Goal: Answer question/provide support: Share knowledge or assist other users

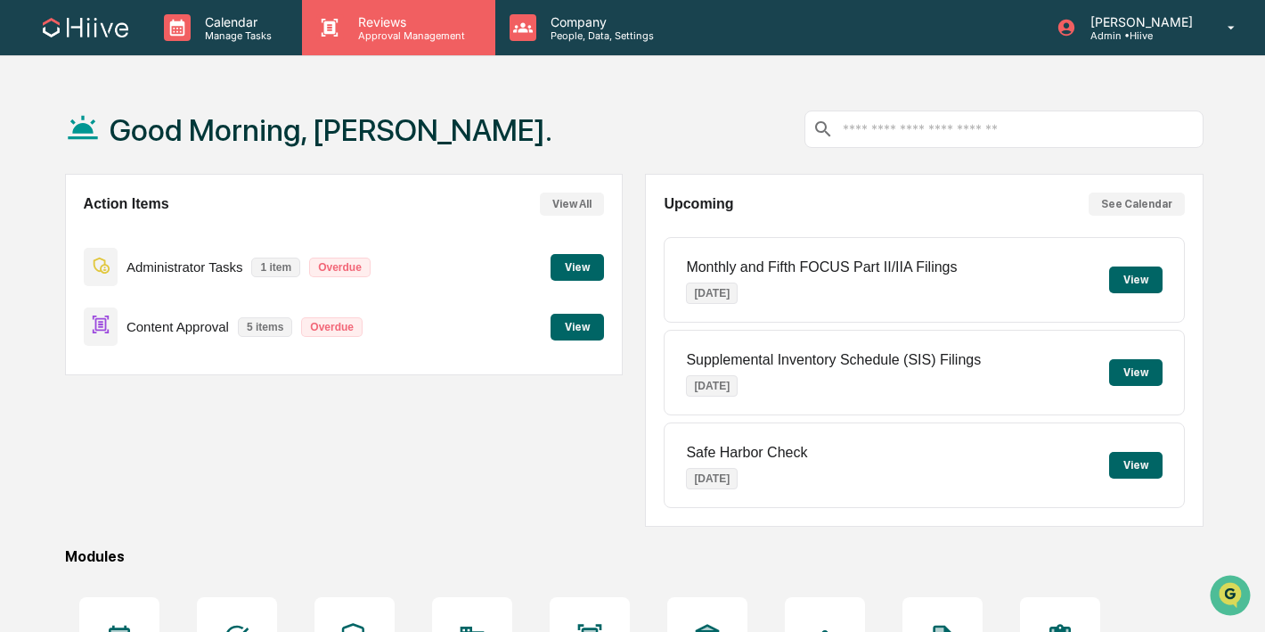
click at [363, 36] on p "Approval Management" at bounding box center [409, 35] width 130 height 12
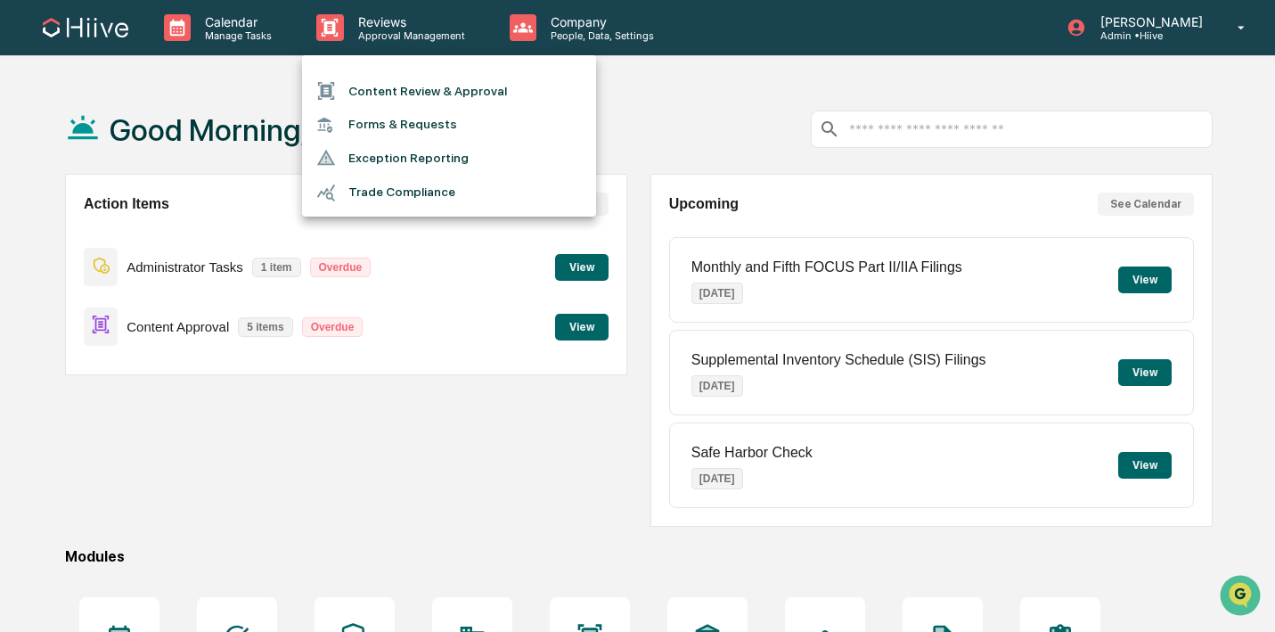
click at [357, 93] on li "Content Review & Approval" at bounding box center [449, 91] width 294 height 34
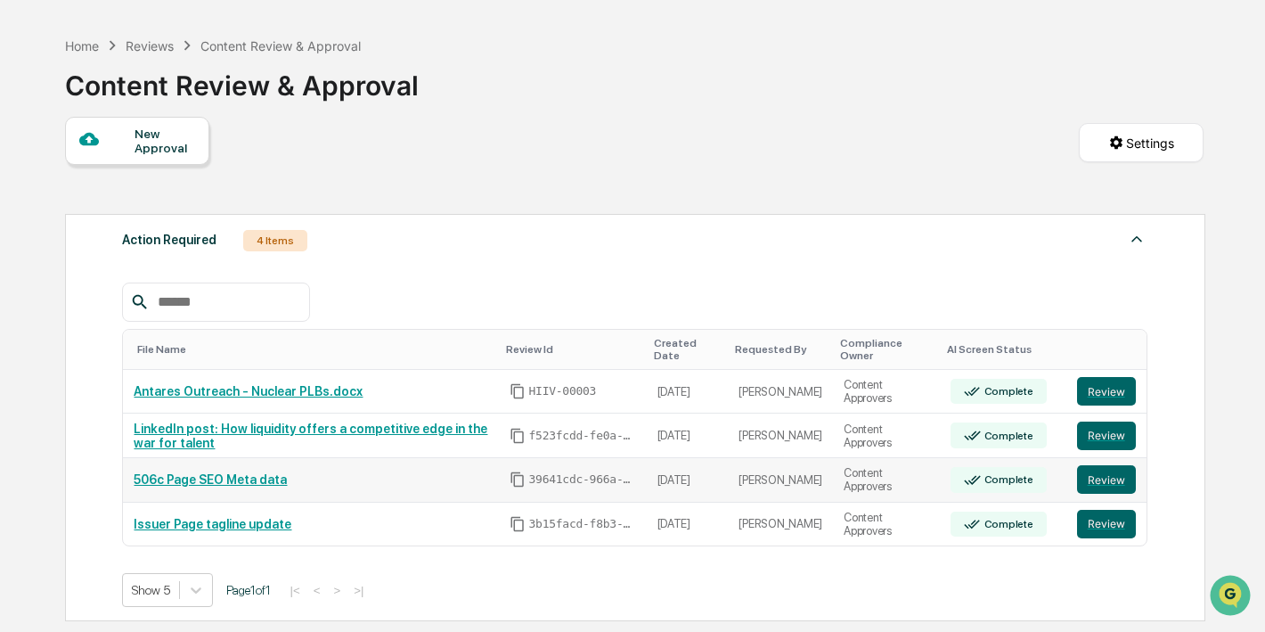
scroll to position [84, 0]
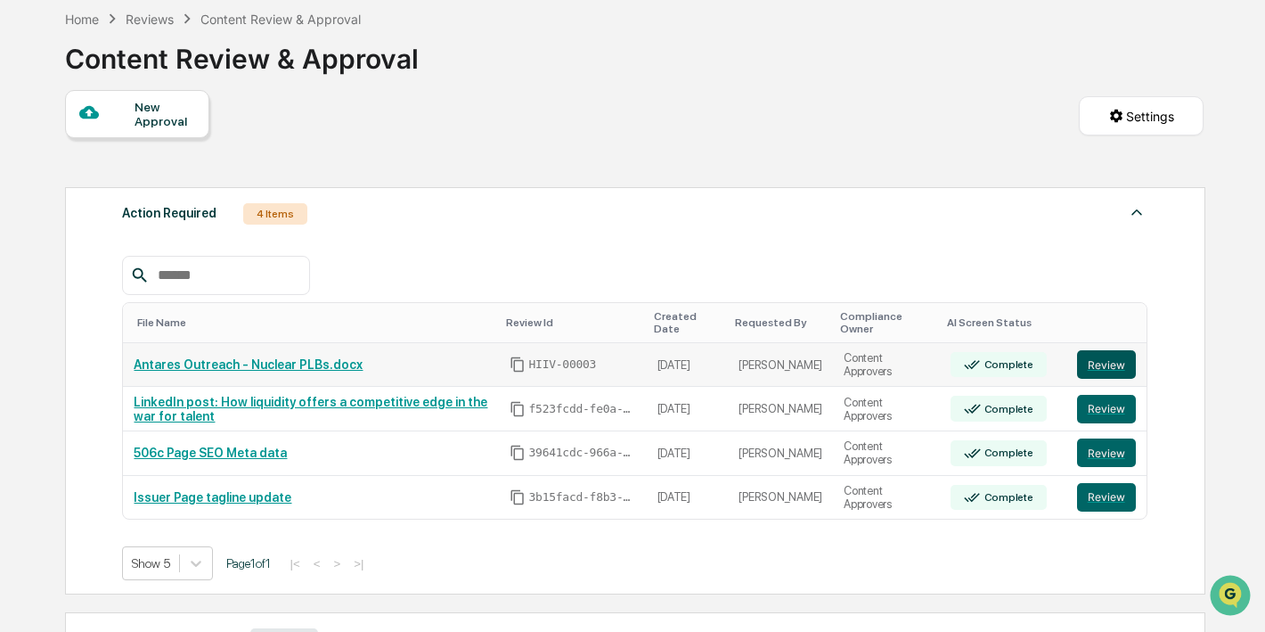
click at [1113, 373] on button "Review" at bounding box center [1106, 364] width 59 height 29
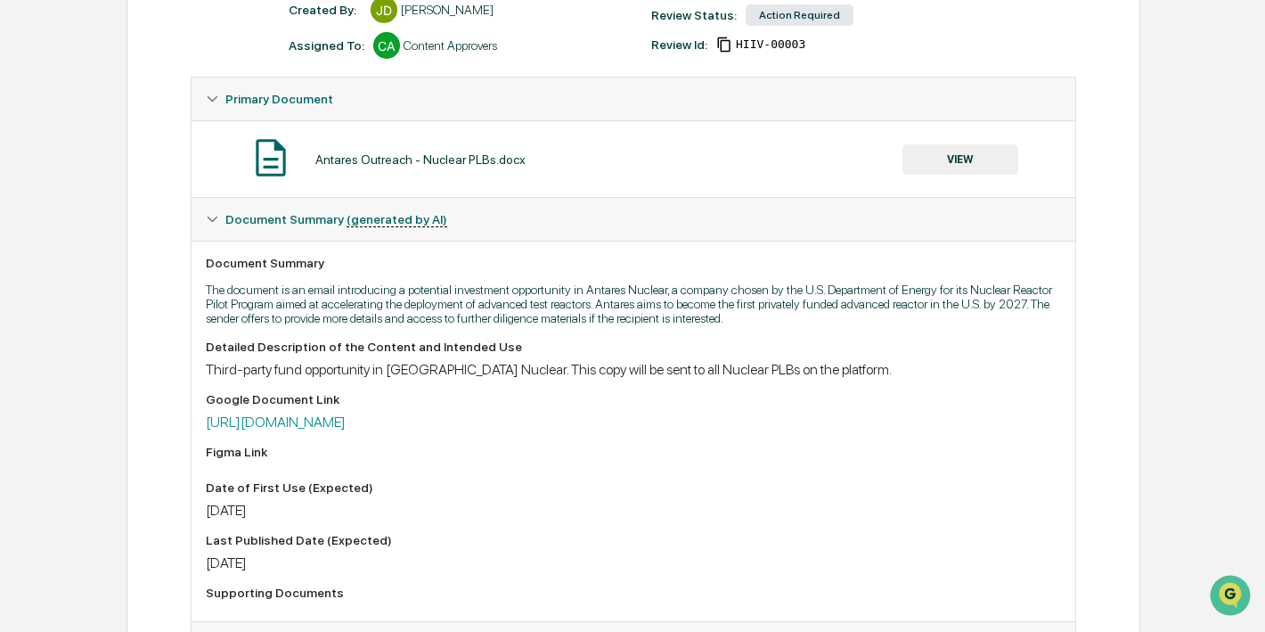
scroll to position [436, 0]
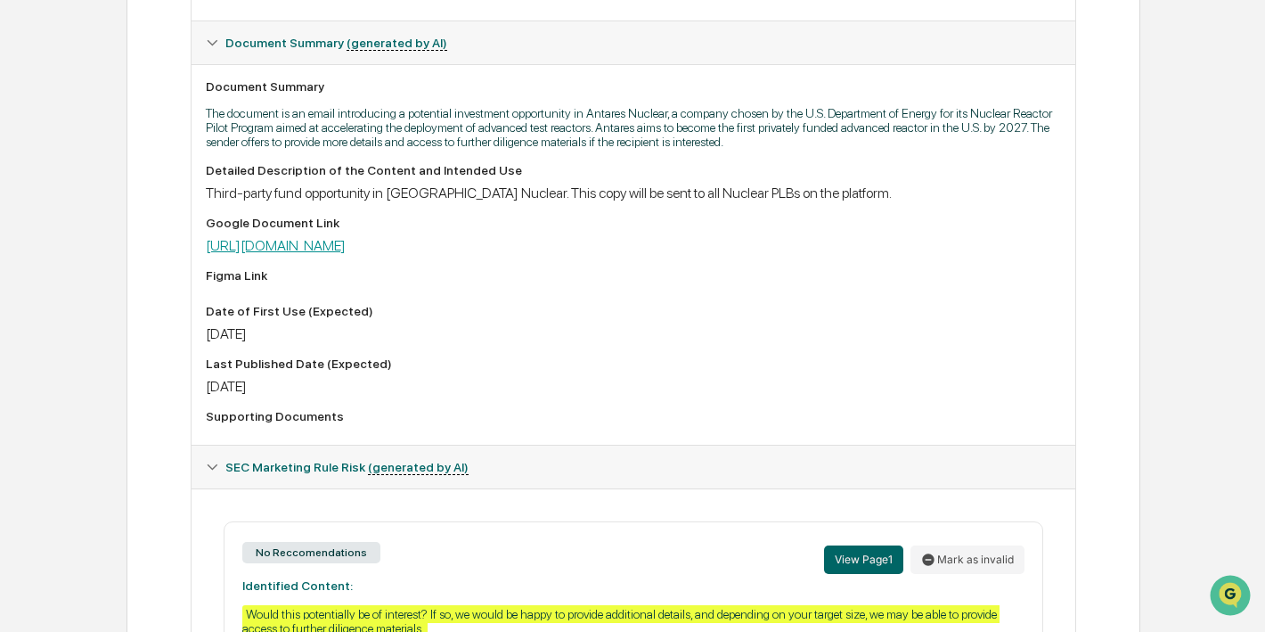
click at [346, 248] on link "[URL][DOMAIN_NAME]" at bounding box center [276, 245] width 140 height 17
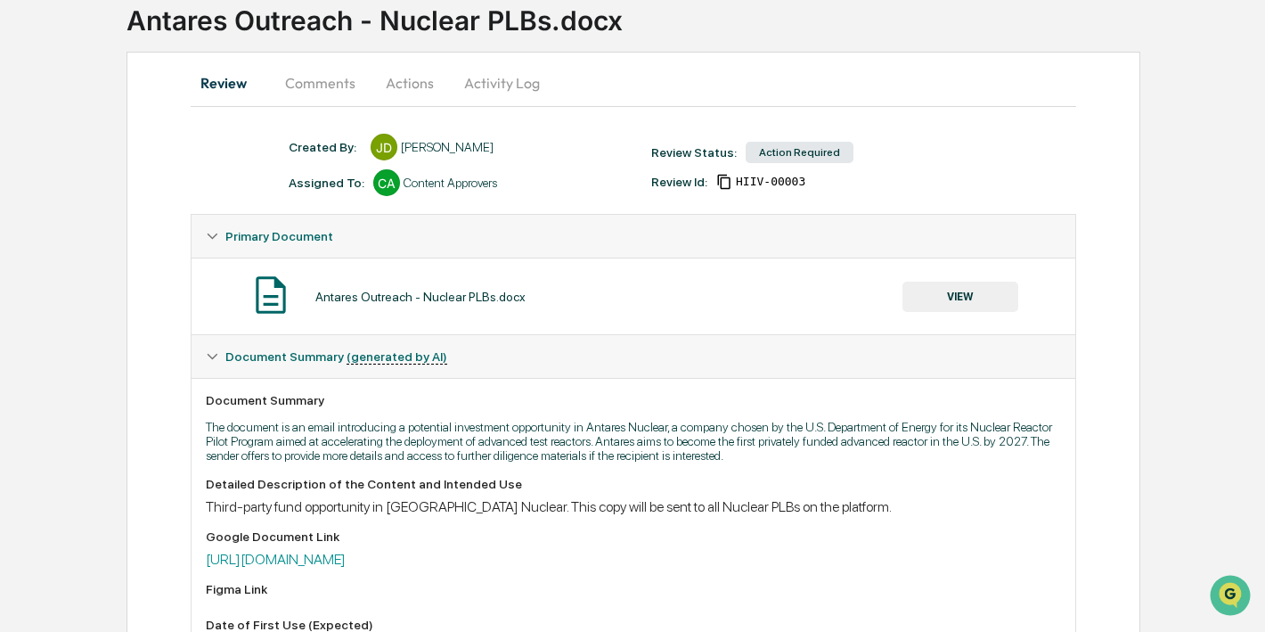
scroll to position [37, 0]
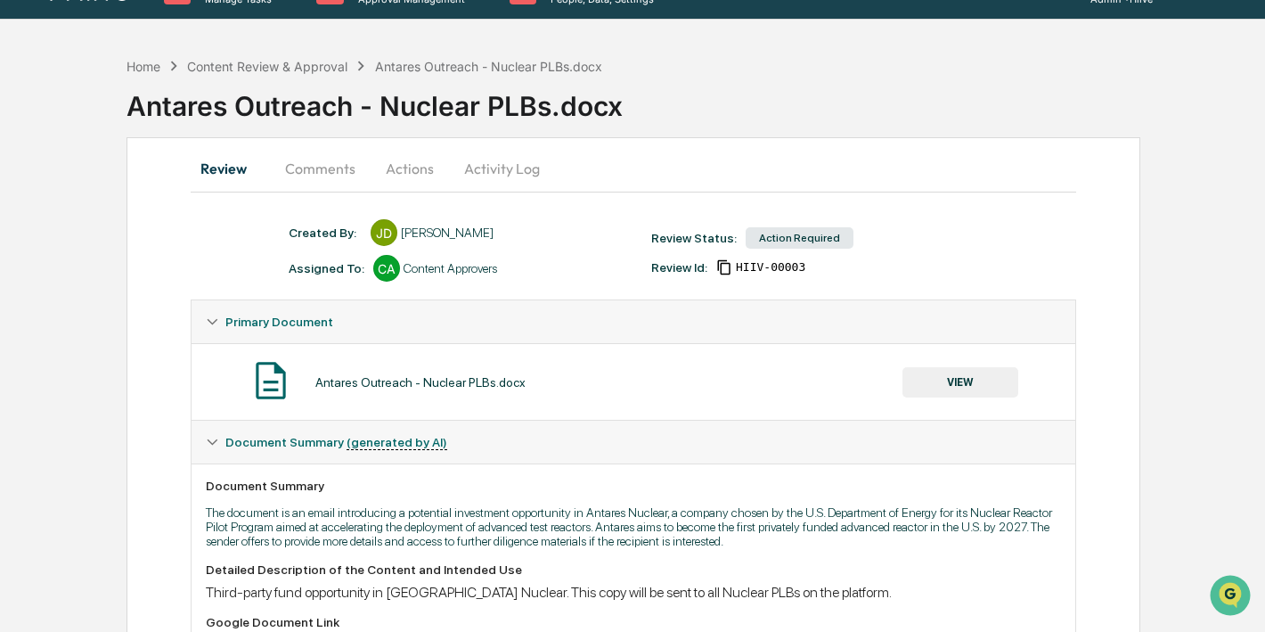
click at [302, 184] on button "Comments" at bounding box center [320, 168] width 99 height 43
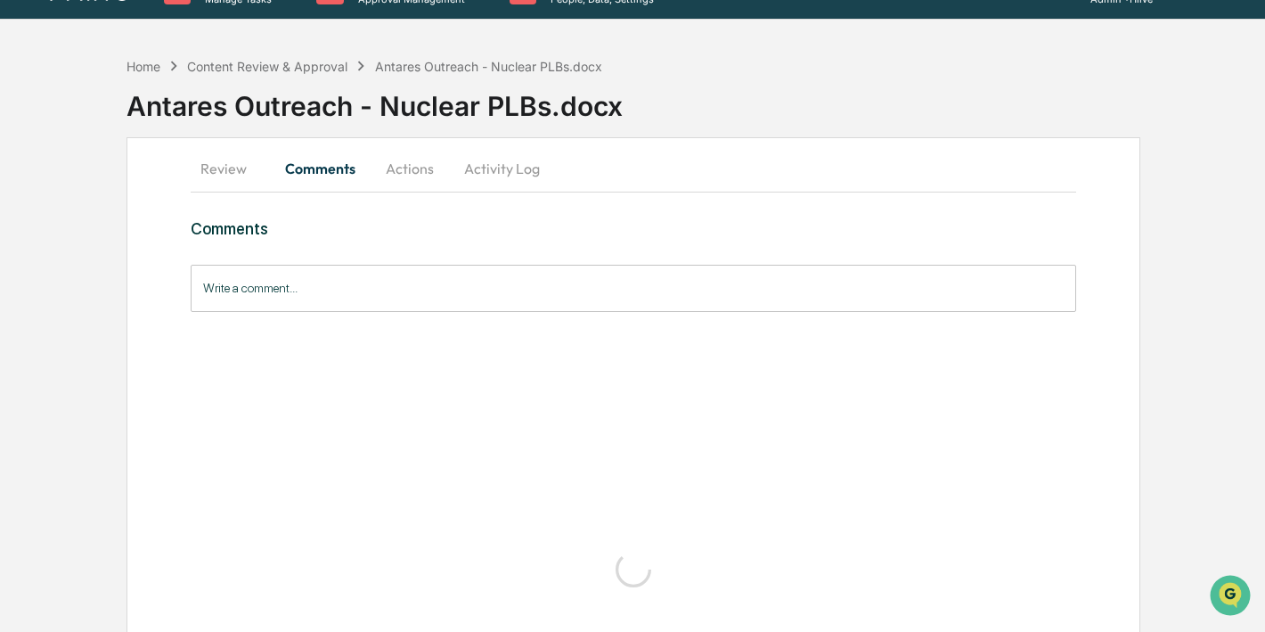
scroll to position [0, 0]
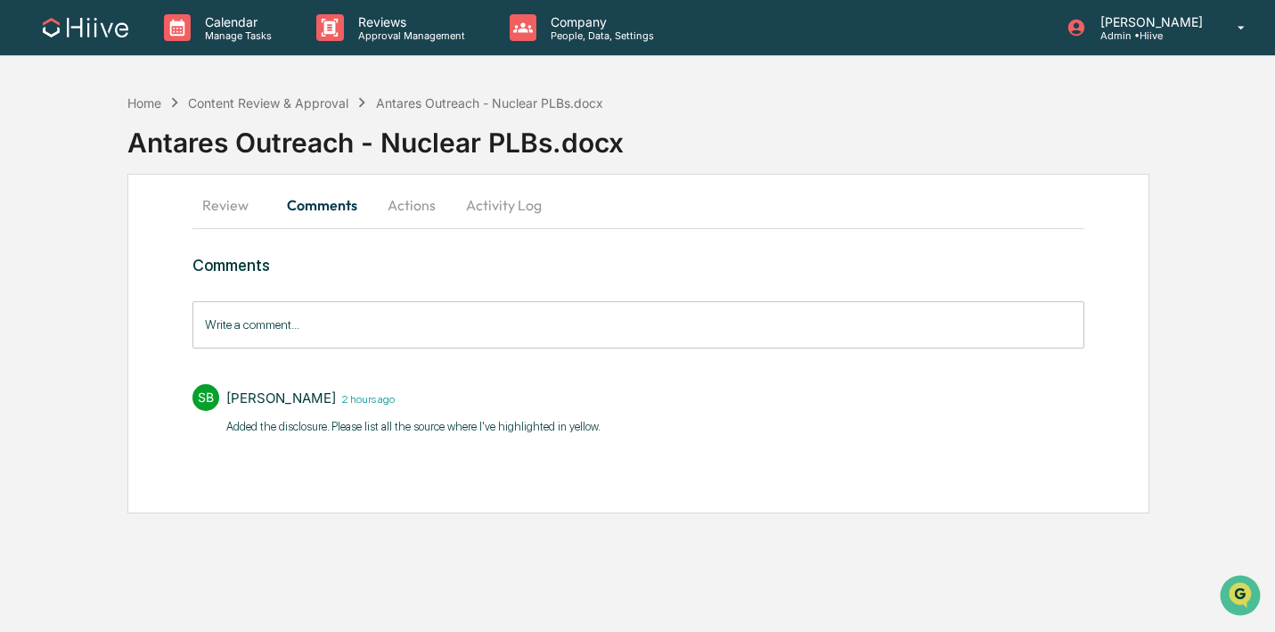
click at [233, 307] on div "Write a comment... Write a comment..." at bounding box center [638, 324] width 893 height 47
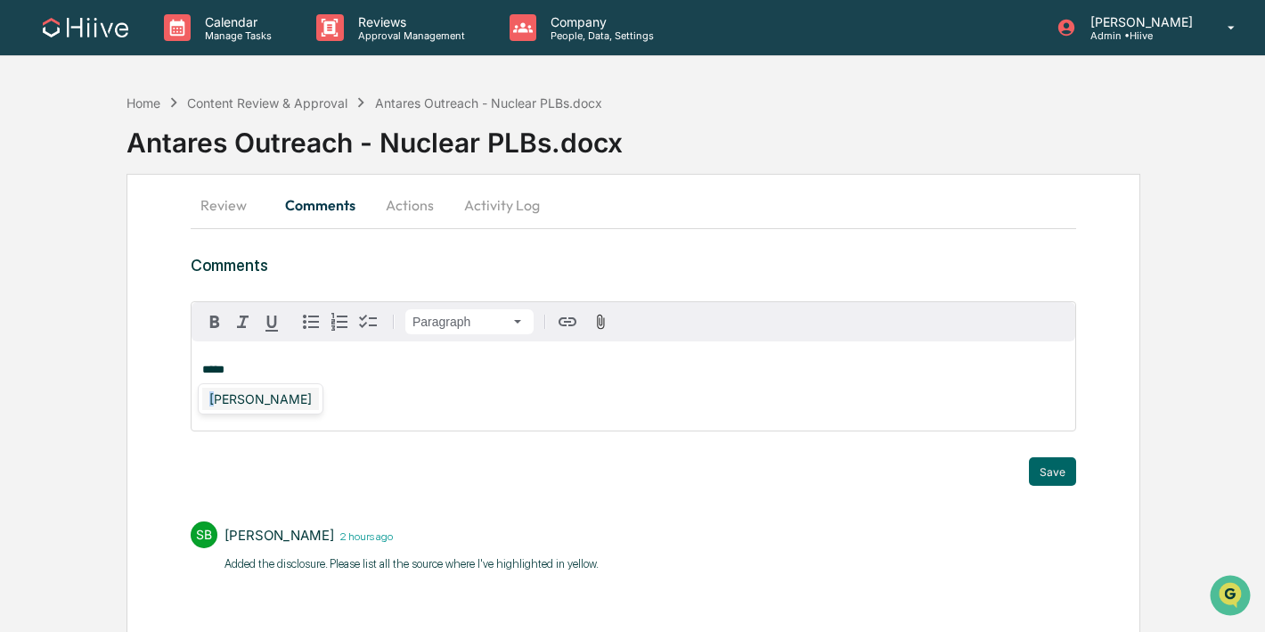
click at [218, 391] on div "[PERSON_NAME]" at bounding box center [260, 399] width 117 height 22
click at [1045, 469] on button "Save" at bounding box center [1052, 471] width 47 height 29
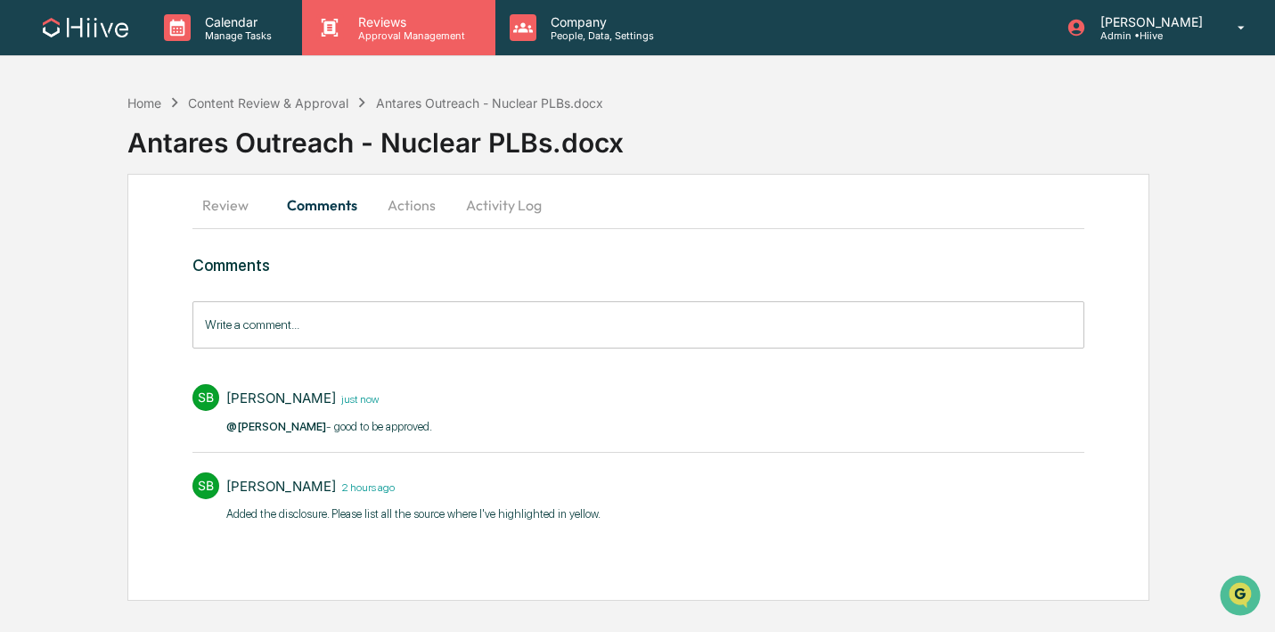
click at [429, 45] on div "Reviews Approval Management" at bounding box center [398, 27] width 192 height 55
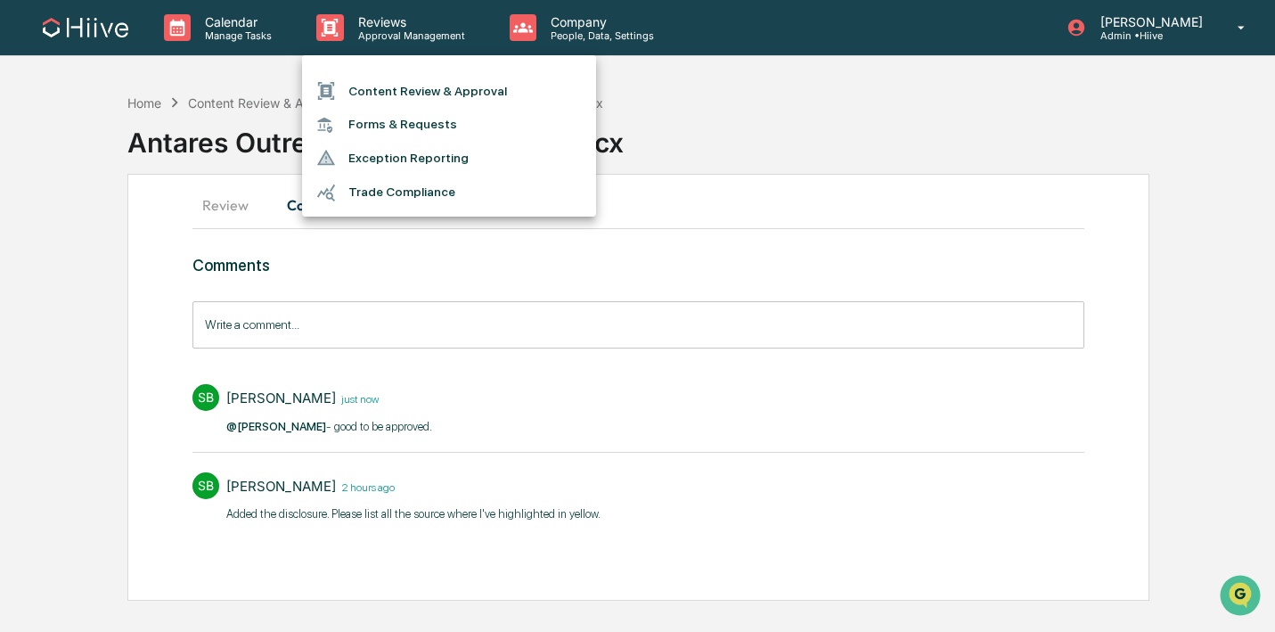
click at [385, 97] on li "Content Review & Approval" at bounding box center [449, 91] width 294 height 34
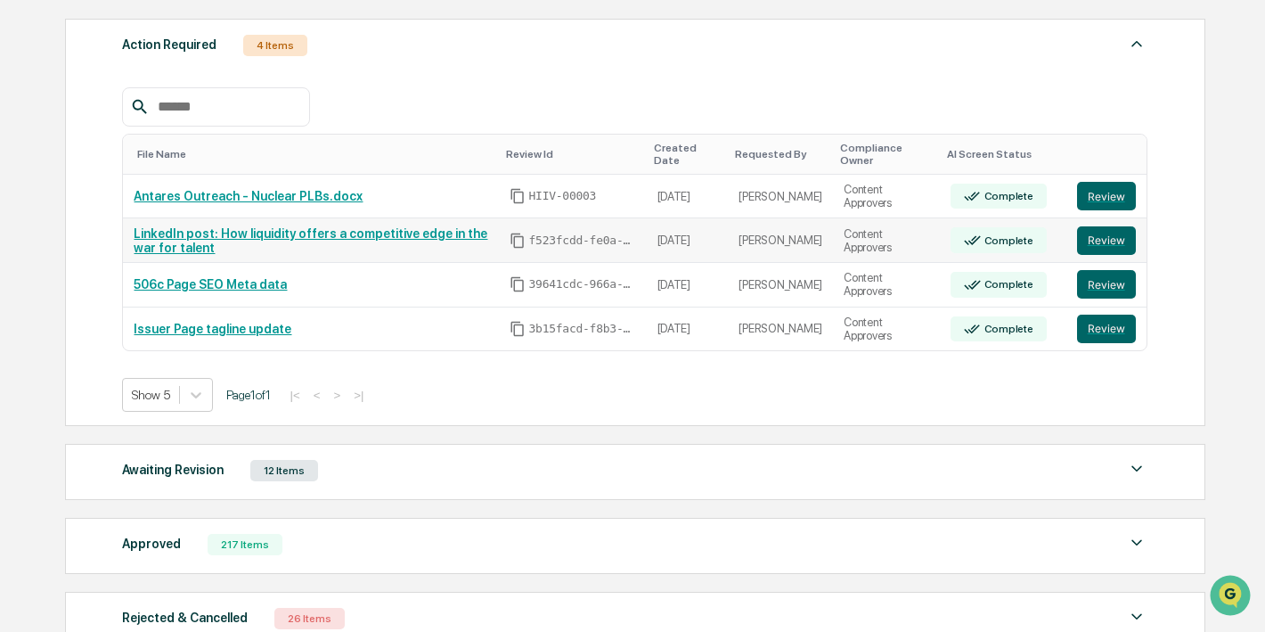
scroll to position [257, 0]
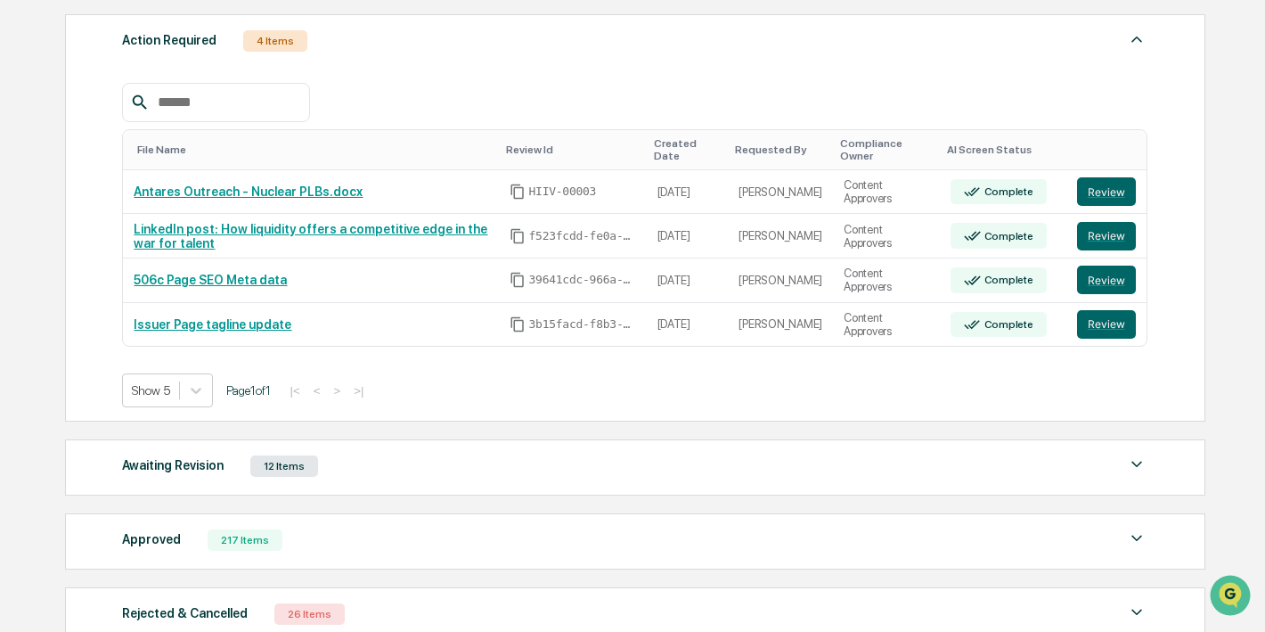
click at [657, 90] on div at bounding box center [634, 102] width 1025 height 39
click at [526, 197] on icon "Copy Id" at bounding box center [518, 192] width 16 height 16
click at [681, 90] on div at bounding box center [634, 102] width 1025 height 39
